Goal: Task Accomplishment & Management: Use online tool/utility

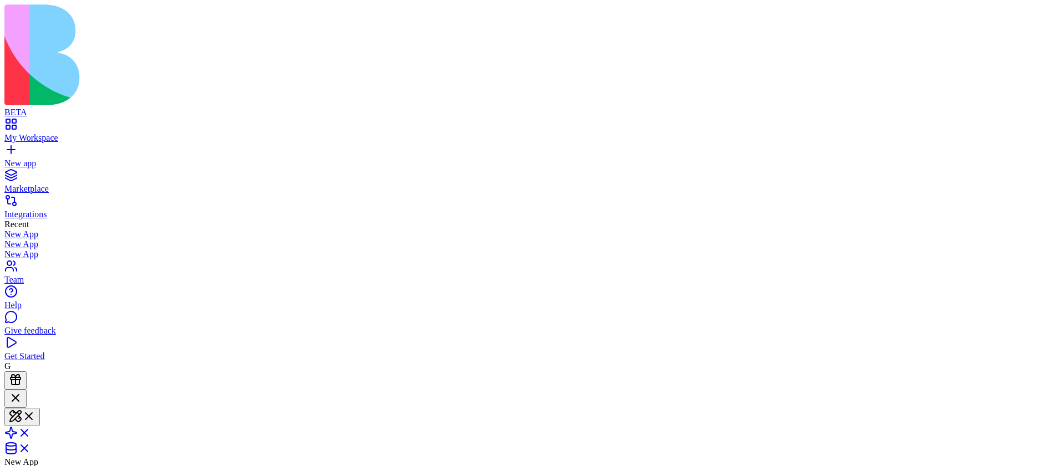
click at [11, 123] on link "My Workspace" at bounding box center [532, 133] width 1056 height 20
click at [96, 430] on input at bounding box center [57, 435] width 79 height 11
type input "****"
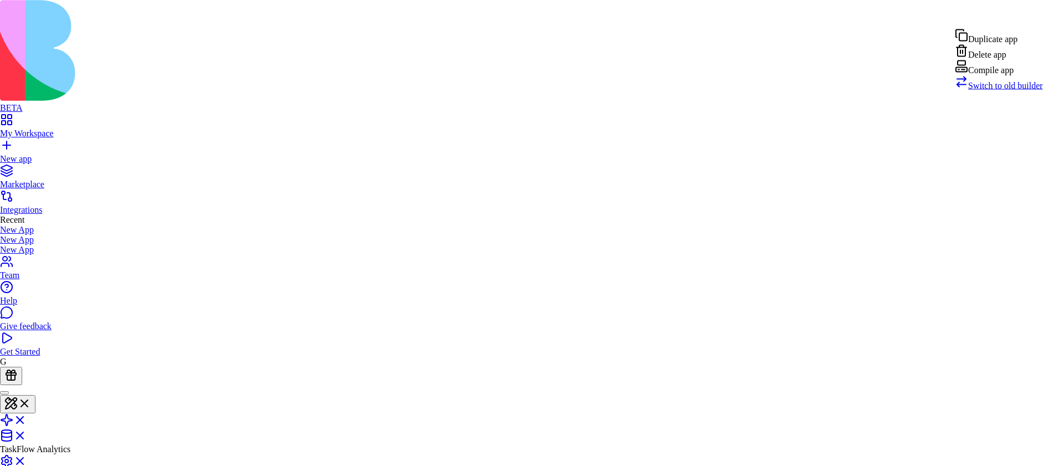
click at [1019, 75] on div "Compile app" at bounding box center [999, 68] width 88 height 16
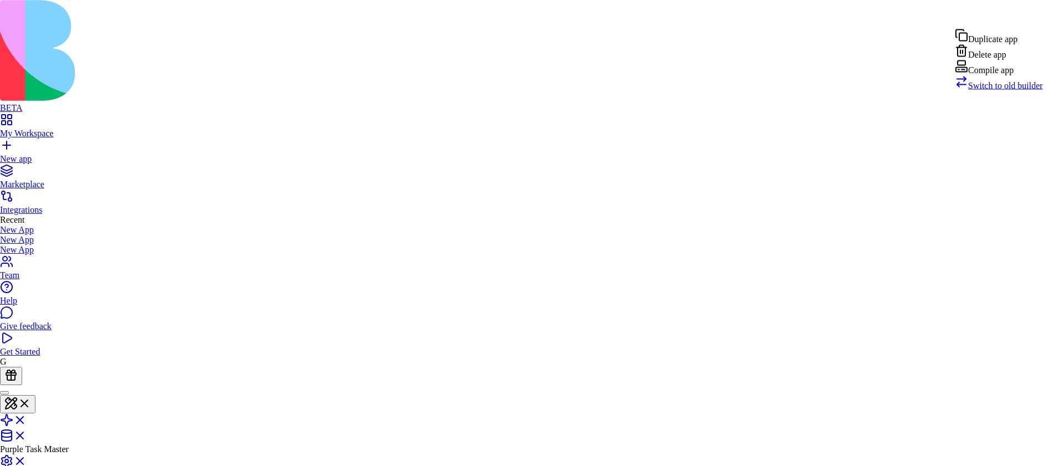
click at [1014, 75] on div "Compile app" at bounding box center [999, 68] width 88 height 16
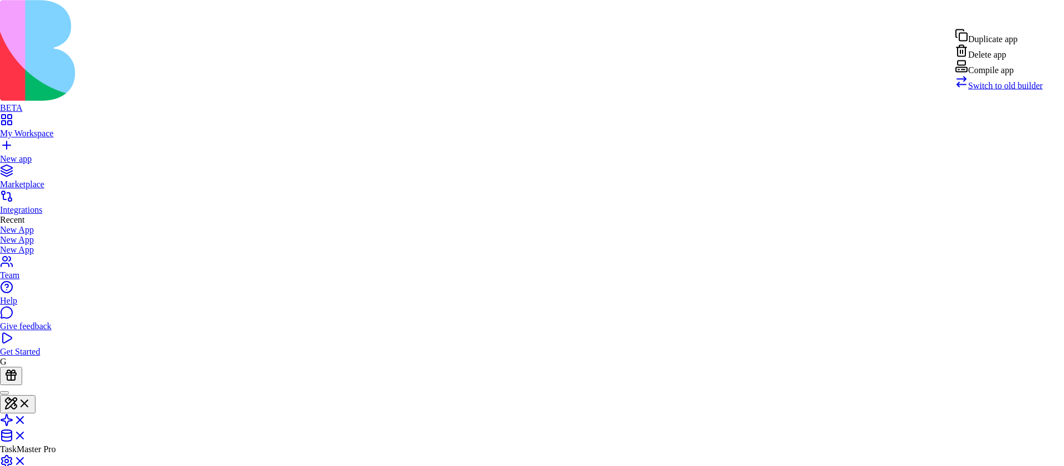
click at [1016, 75] on div "Compile app" at bounding box center [999, 68] width 88 height 16
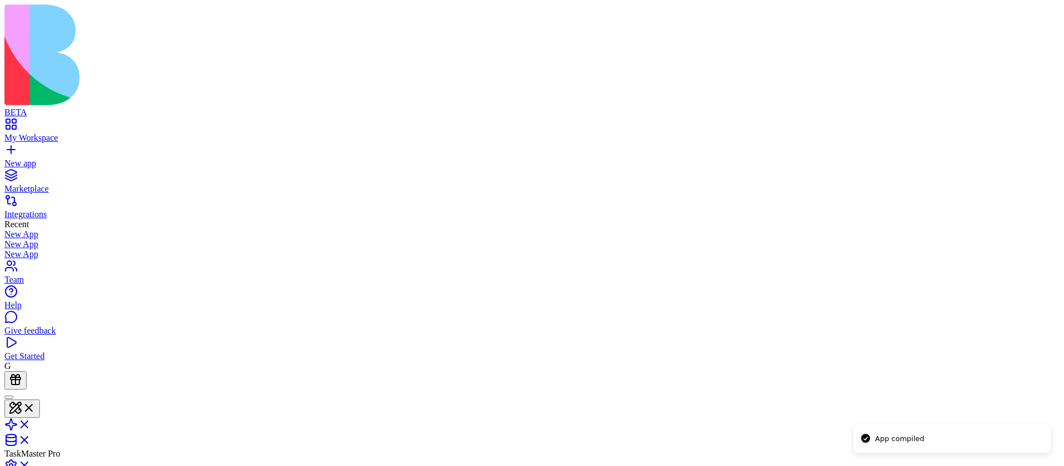
click at [1051, 13] on html "BETA My Workspace New app Marketplace Integrations Recent New App New App New A…" at bounding box center [532, 335] width 1064 height 670
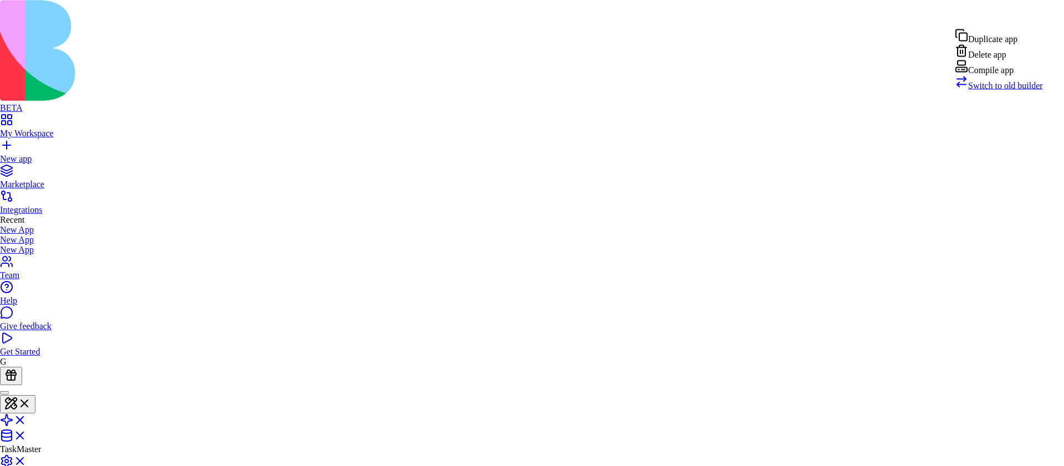
click at [987, 75] on div "Compile app" at bounding box center [999, 68] width 88 height 16
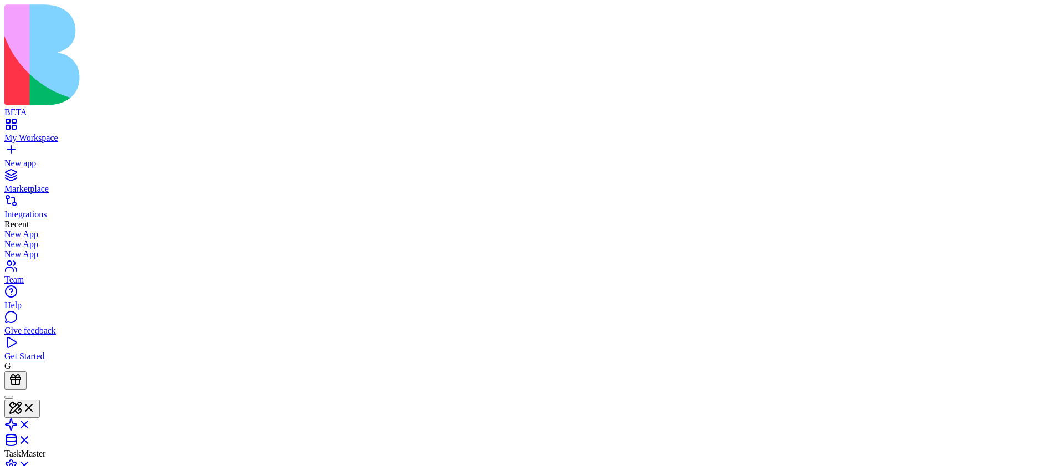
click at [1022, 390] on header "TaskMaster Invite & Share Admin" at bounding box center [532, 450] width 1056 height 121
click at [1023, 23] on html "BETA My Workspace New app Marketplace Integrations Recent New App New App New A…" at bounding box center [532, 335] width 1064 height 670
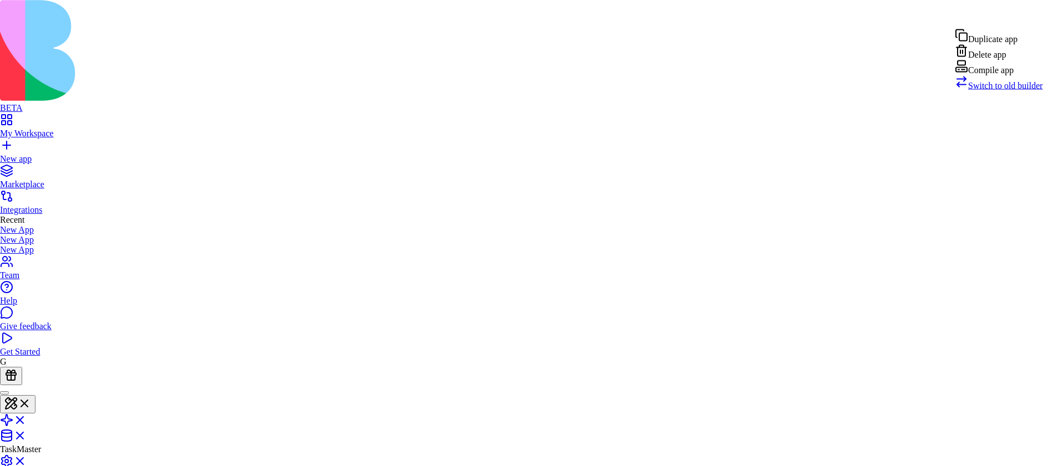
click at [1006, 75] on div "Compile app" at bounding box center [999, 68] width 88 height 16
click at [1019, 75] on div "Compile app" at bounding box center [999, 68] width 88 height 16
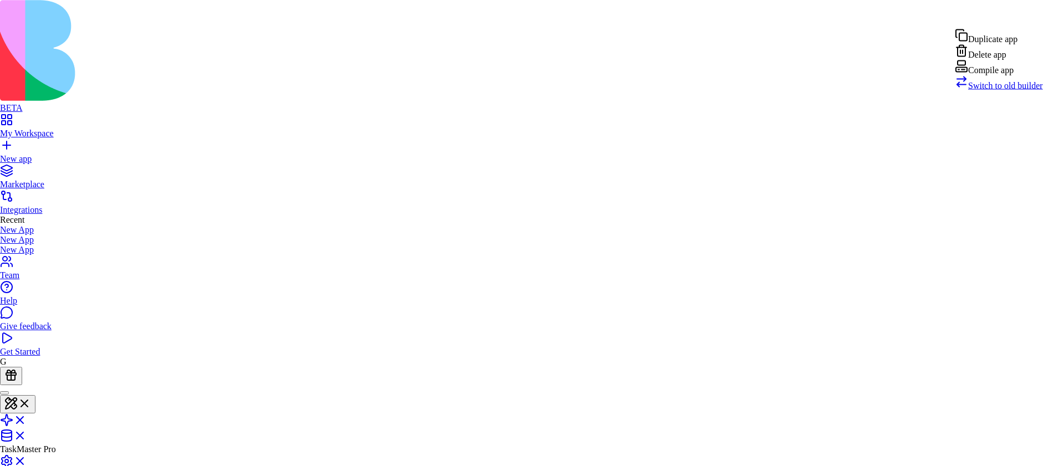
click at [1005, 75] on div "Compile app" at bounding box center [999, 68] width 88 height 16
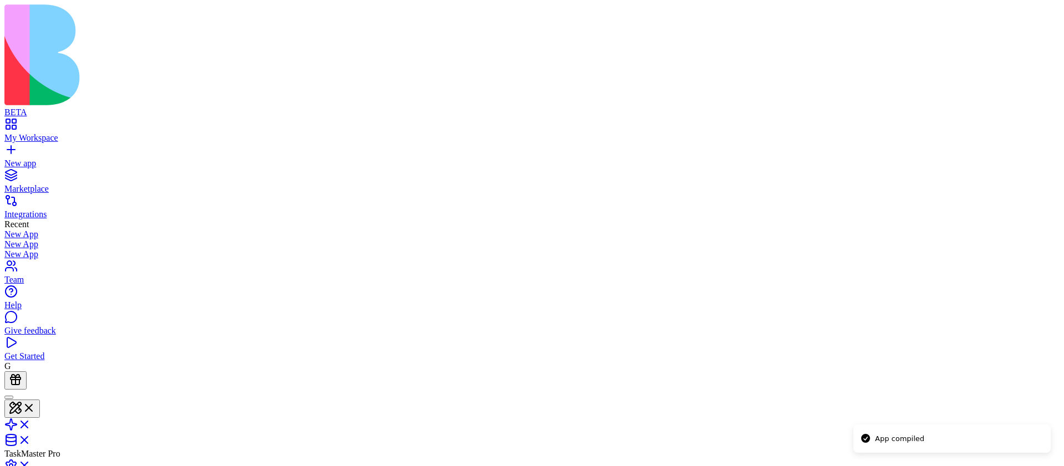
drag, startPoint x: 959, startPoint y: 555, endPoint x: 988, endPoint y: 586, distance: 42.7
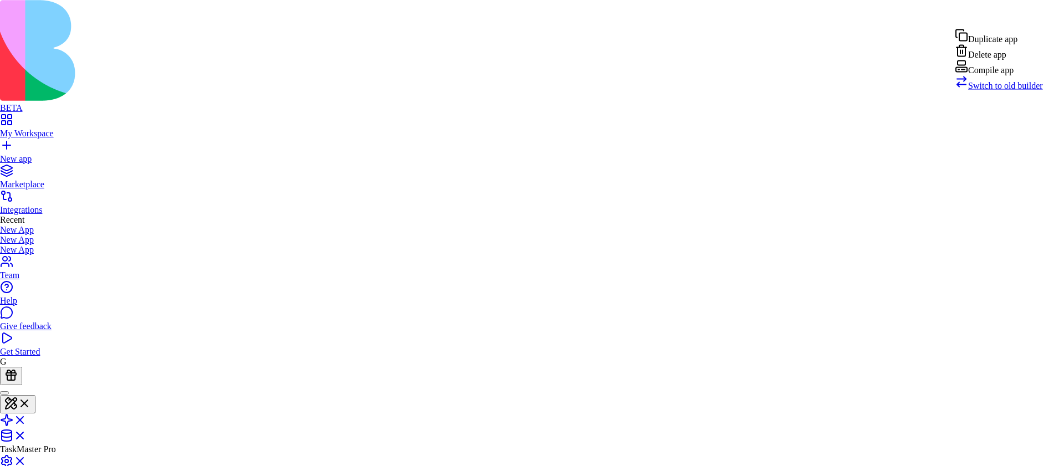
click at [1010, 75] on div "Compile app" at bounding box center [999, 68] width 88 height 16
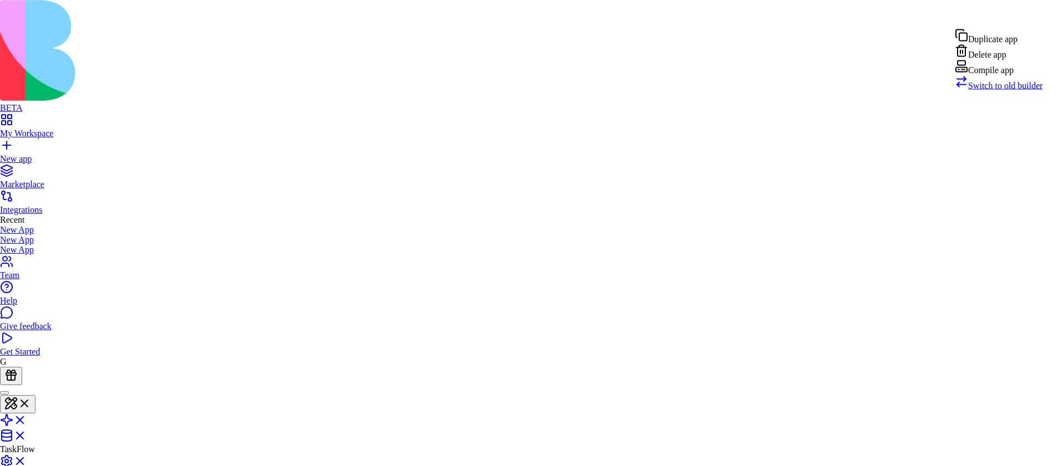
click at [1043, 7] on html "BETA My Workspace New app Marketplace Integrations Recent New App New App New A…" at bounding box center [532, 333] width 1064 height 666
click at [985, 75] on div "Compile app" at bounding box center [999, 68] width 88 height 16
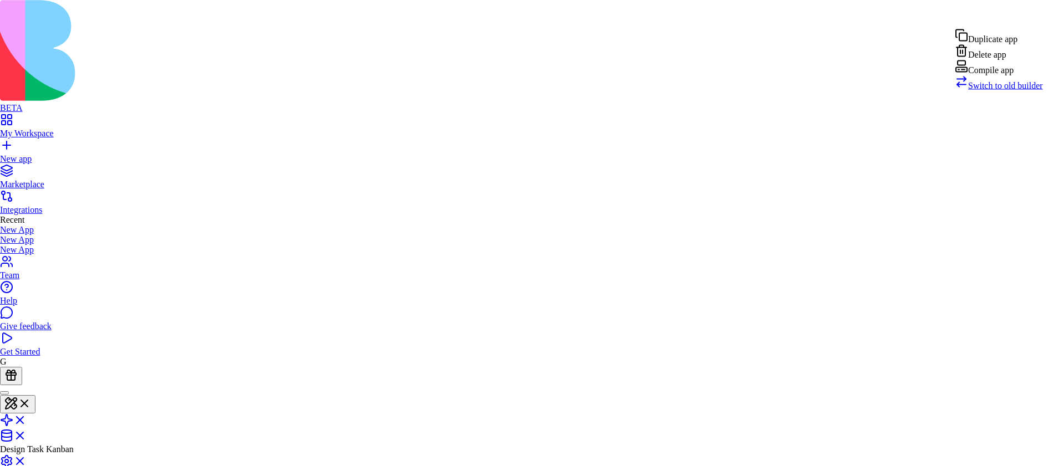
click at [994, 75] on div "Compile app" at bounding box center [999, 68] width 88 height 16
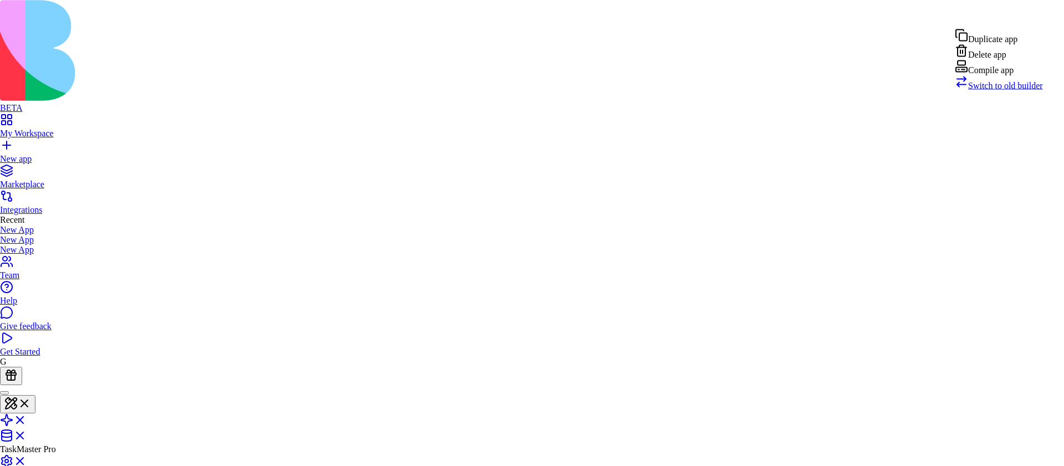
click at [997, 75] on div "Compile app" at bounding box center [999, 68] width 88 height 16
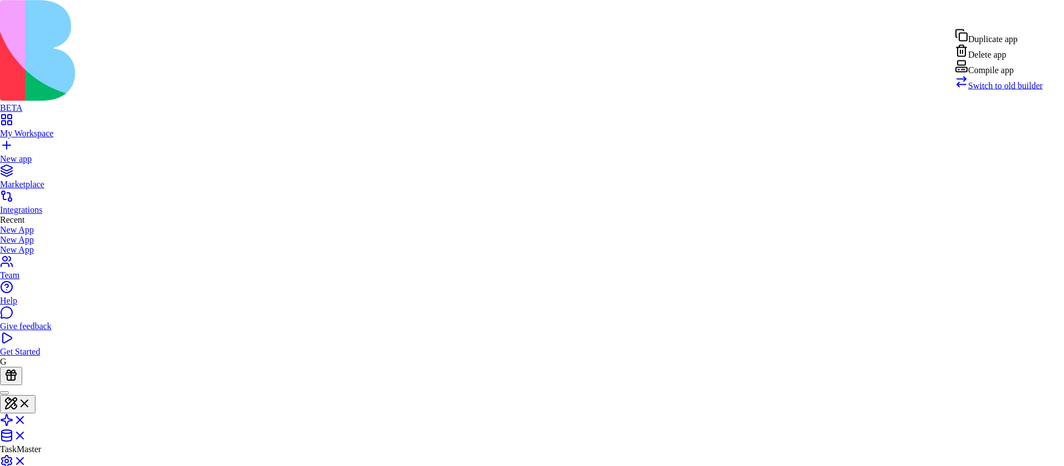
click at [1017, 75] on div "Compile app" at bounding box center [999, 68] width 88 height 16
